Goal: Information Seeking & Learning: Learn about a topic

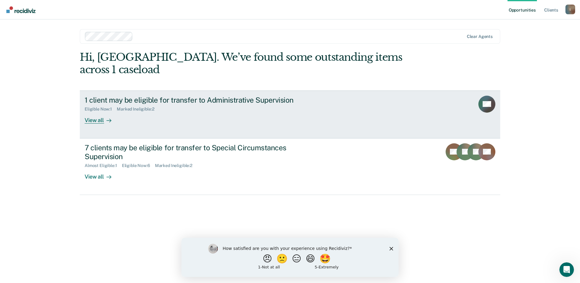
click at [447, 101] on link "1 client may be eligible for transfer to Administrative Supervision Eligible No…" at bounding box center [290, 114] width 421 height 48
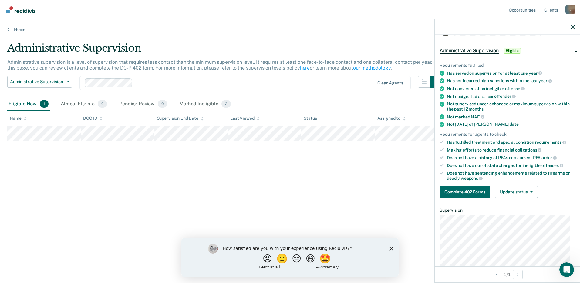
scroll to position [30, 0]
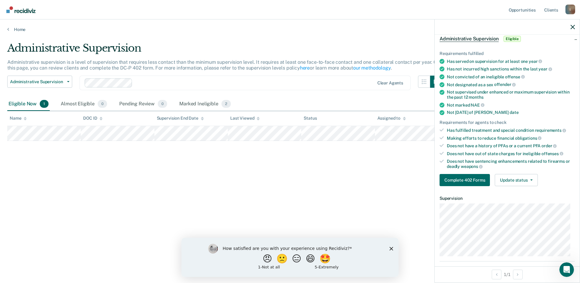
click at [354, 195] on div "Administrative Supervision Administrative supervision is a level of supervision…" at bounding box center [290, 140] width 566 height 196
click at [575, 29] on icon "button" at bounding box center [573, 27] width 4 height 4
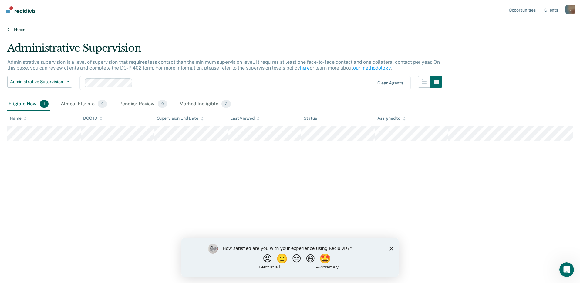
click at [15, 32] on main "Administrative Supervision Administrative supervision is a level of supervision…" at bounding box center [290, 156] width 580 height 249
click at [20, 31] on link "Home" at bounding box center [290, 29] width 566 height 5
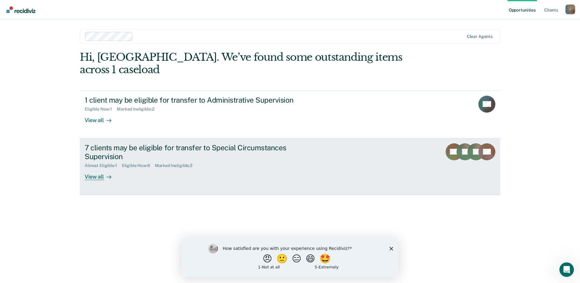
click at [94, 168] on div "View all" at bounding box center [102, 174] width 34 height 12
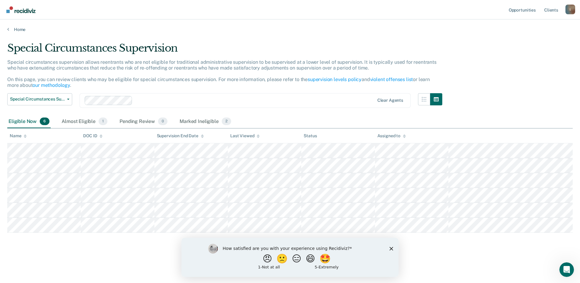
click at [391, 248] on icon "Close survey" at bounding box center [392, 249] width 4 height 4
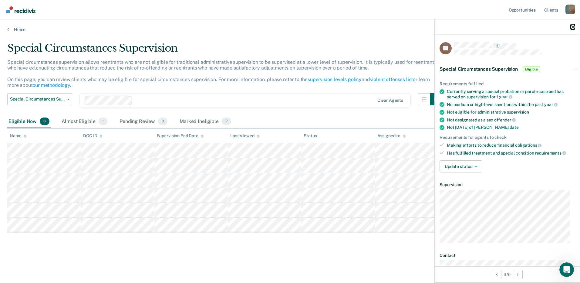
click at [575, 26] on icon "button" at bounding box center [573, 27] width 4 height 4
